Goal: Task Accomplishment & Management: Use online tool/utility

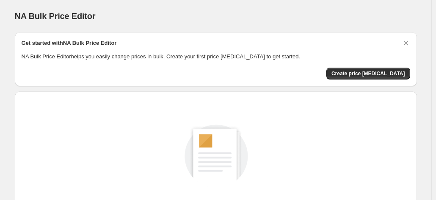
scroll to position [116, 0]
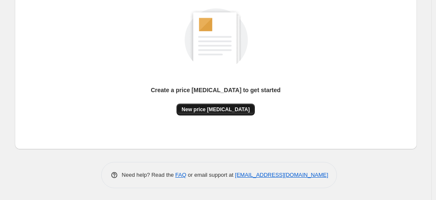
click at [204, 111] on span "New price [MEDICAL_DATA]" at bounding box center [216, 109] width 68 height 7
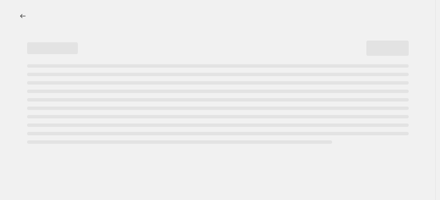
select select "percentage"
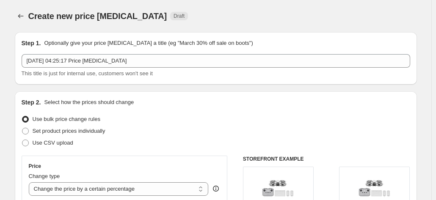
scroll to position [85, 0]
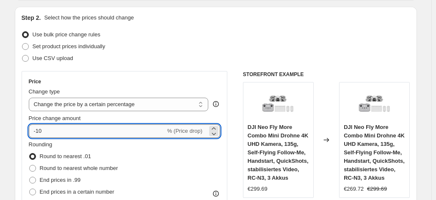
click at [94, 132] on input "-10" at bounding box center [97, 131] width 137 height 14
type input "-1"
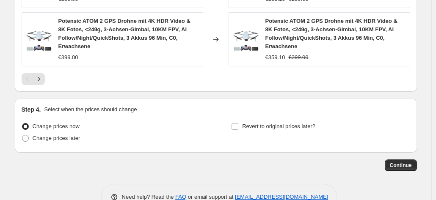
scroll to position [708, 0]
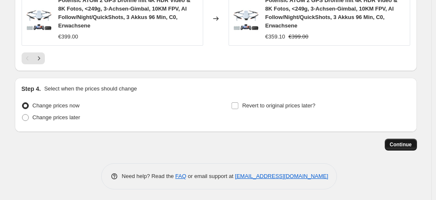
type input "-35"
click at [410, 139] on button "Continue" at bounding box center [401, 145] width 32 height 12
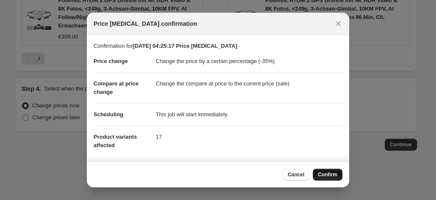
click at [321, 180] on button "Confirm" at bounding box center [328, 175] width 30 height 12
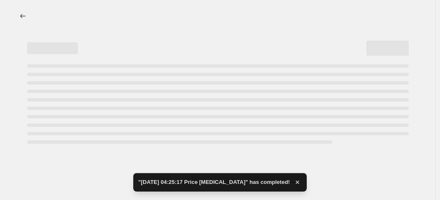
select select "percentage"
